Goal: Check status: Check status

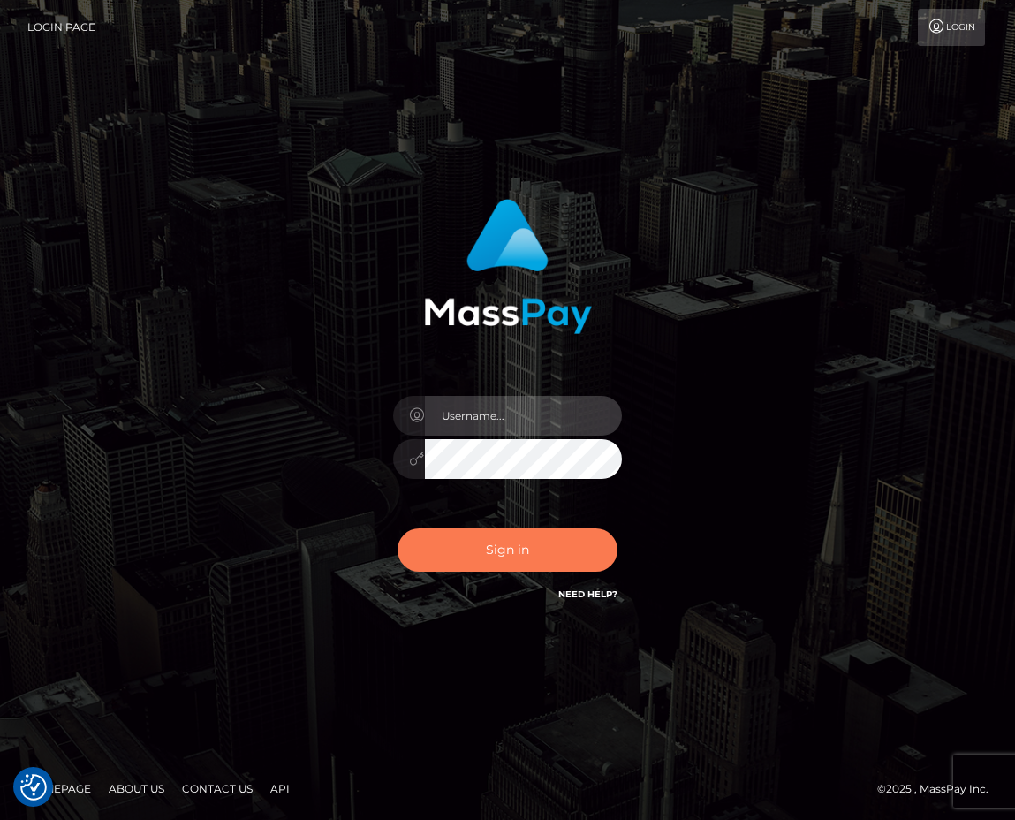
type input "Anthony.Spree"
click at [560, 541] on button "Sign in" at bounding box center [507, 549] width 221 height 43
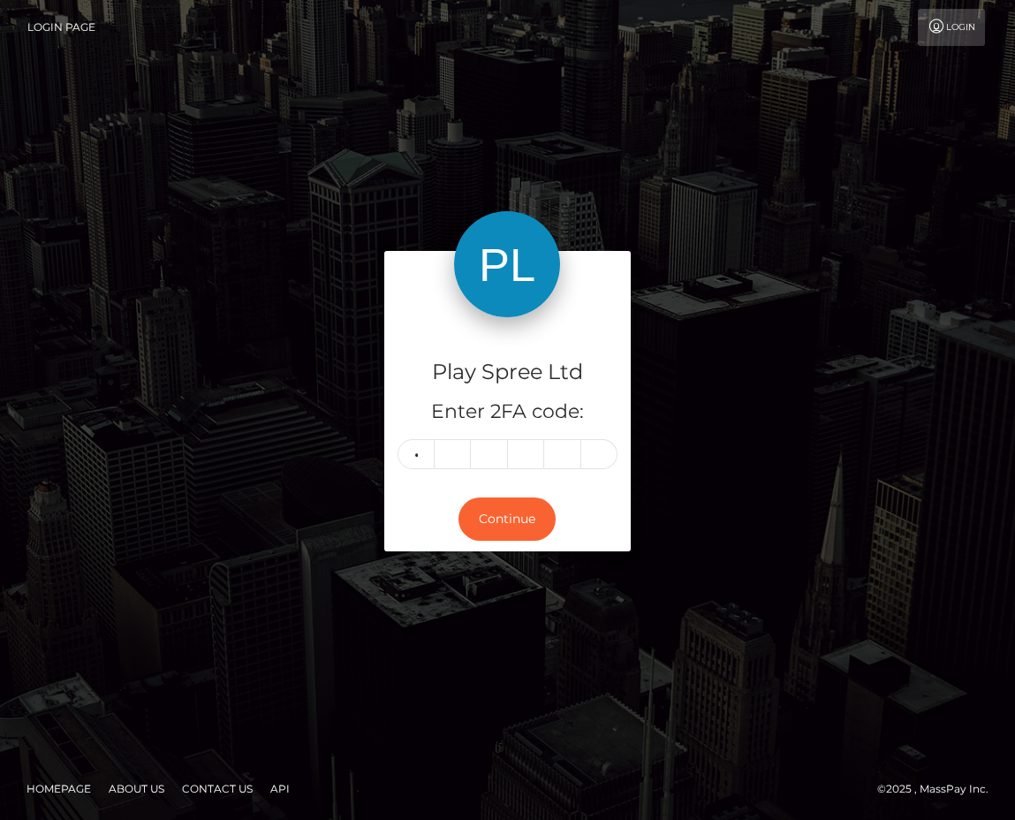
type input "3"
type input "6"
type input "7"
type input "8"
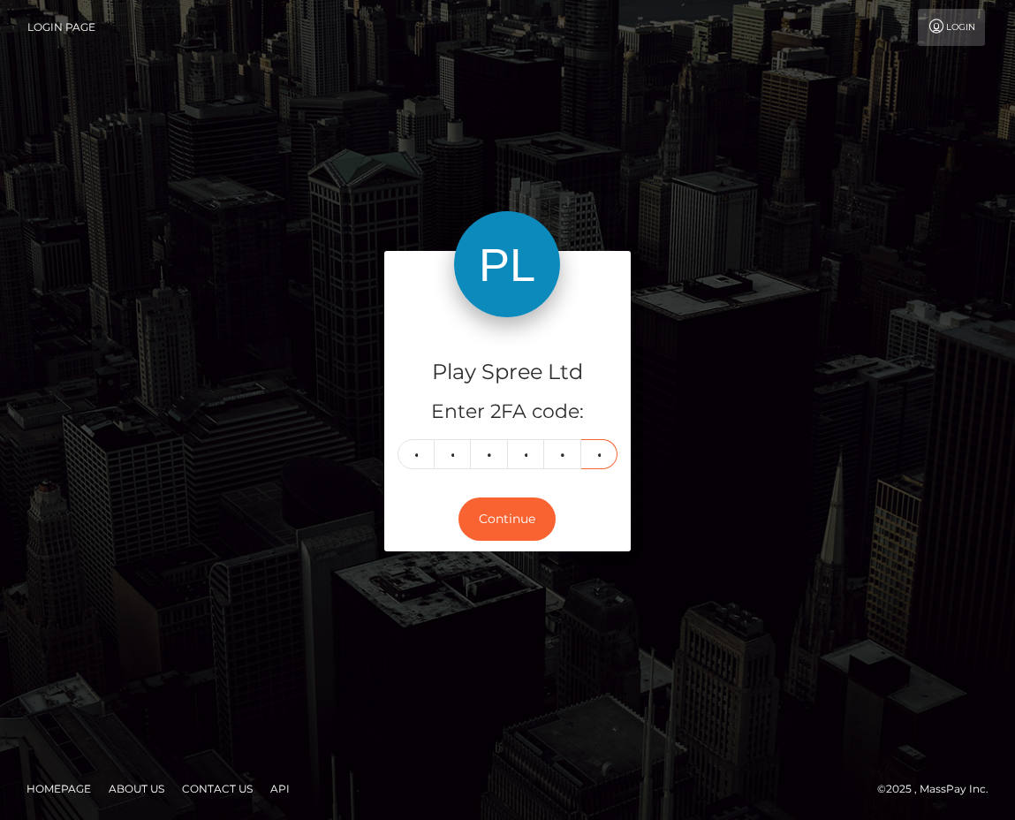
type input "9"
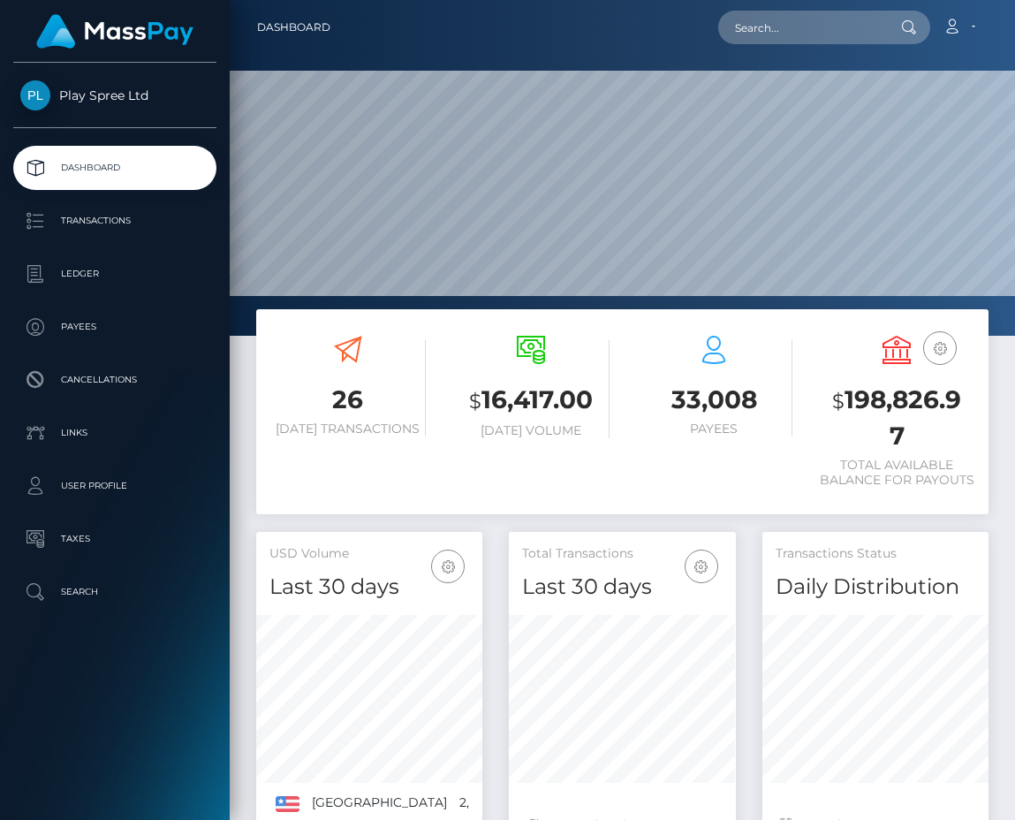
scroll to position [314, 227]
click at [895, 403] on h3 "$ 198,826.97" at bounding box center [897, 417] width 156 height 71
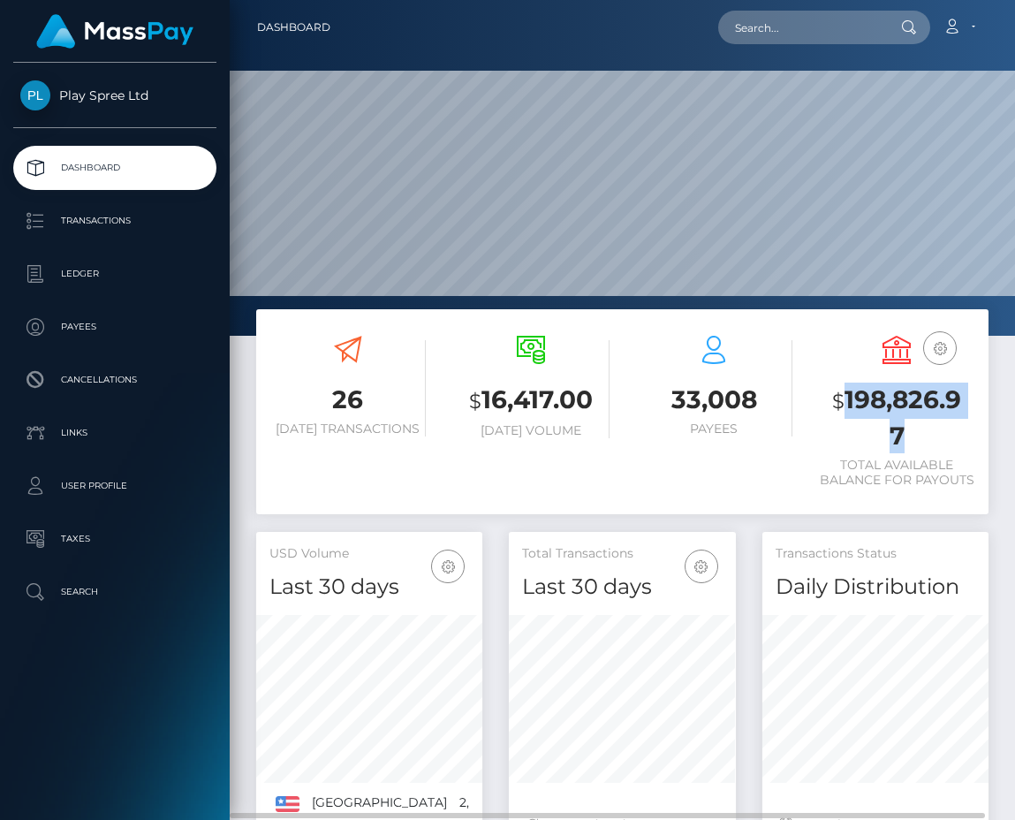
click at [895, 403] on h3 "$ 198,826.97" at bounding box center [897, 417] width 156 height 71
click at [844, 435] on h3 "$ 198,826.97" at bounding box center [897, 417] width 156 height 71
click at [896, 403] on h3 "$ 198,826.97" at bounding box center [897, 417] width 156 height 71
click at [896, 402] on h3 "$ 198,826.97" at bounding box center [897, 417] width 156 height 71
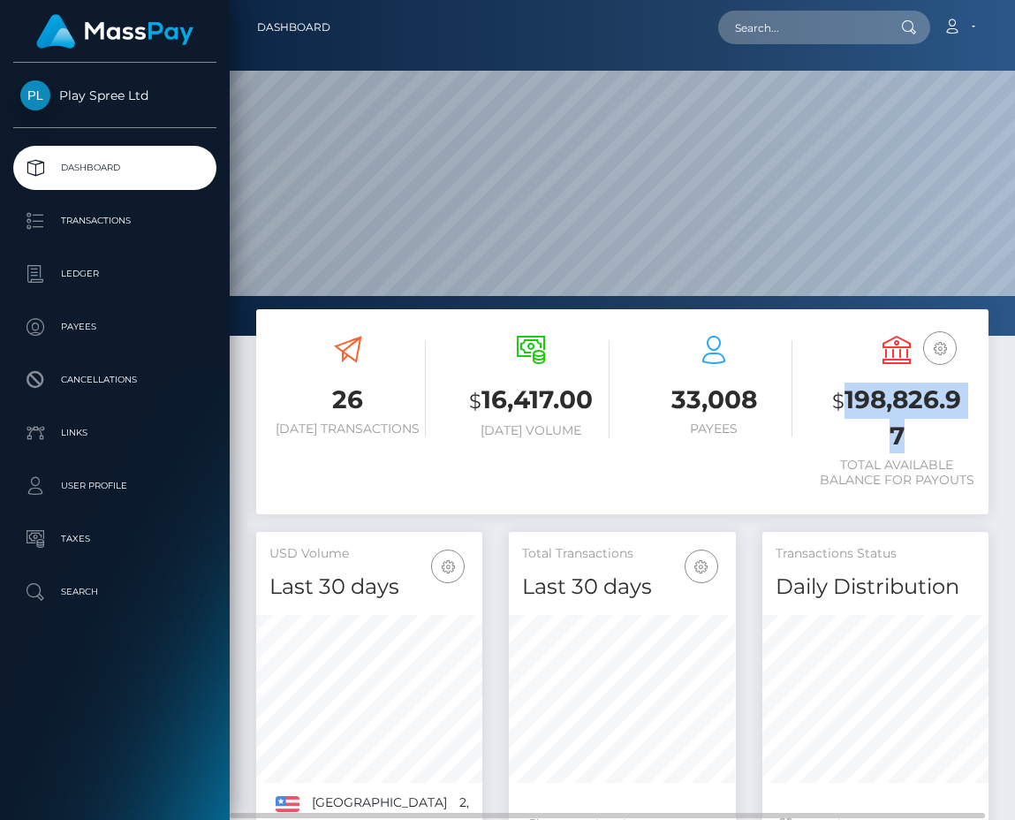
copy h3 "198,826.97"
